Goal: Browse casually

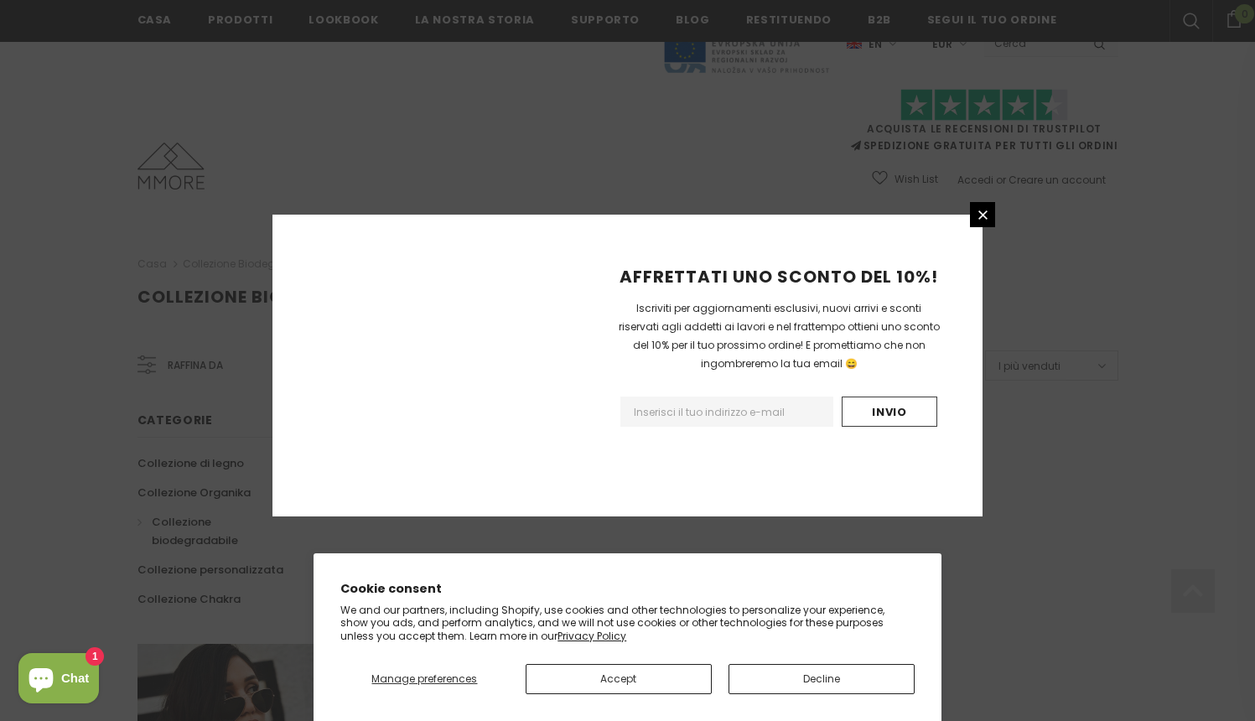
scroll to position [998, 0]
